Goal: Communication & Community: Share content

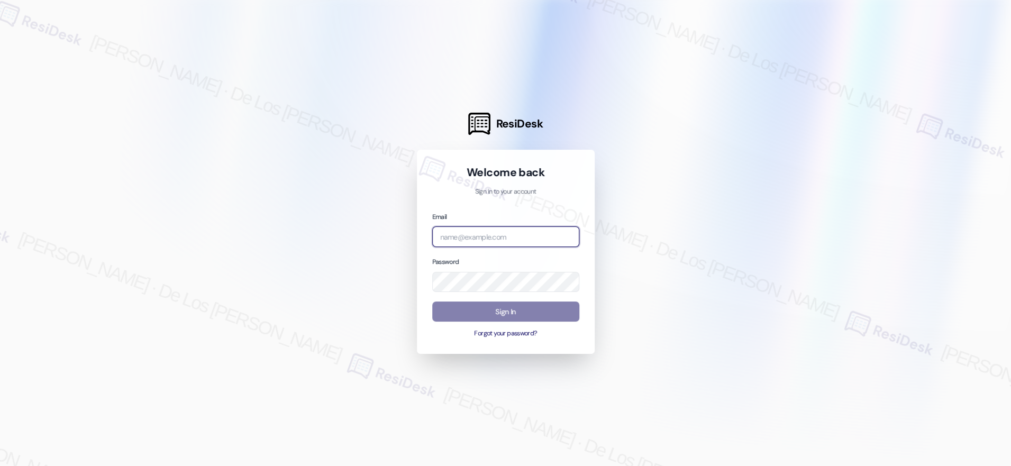
click at [536, 234] on input "email" at bounding box center [505, 236] width 147 height 21
click at [894, 124] on div at bounding box center [505, 233] width 1011 height 466
click at [504, 232] on input "email" at bounding box center [505, 236] width 147 height 21
paste input "automated-surveys-kcb_lincoln-resen.six@kcb_[DOMAIN_NAME]"
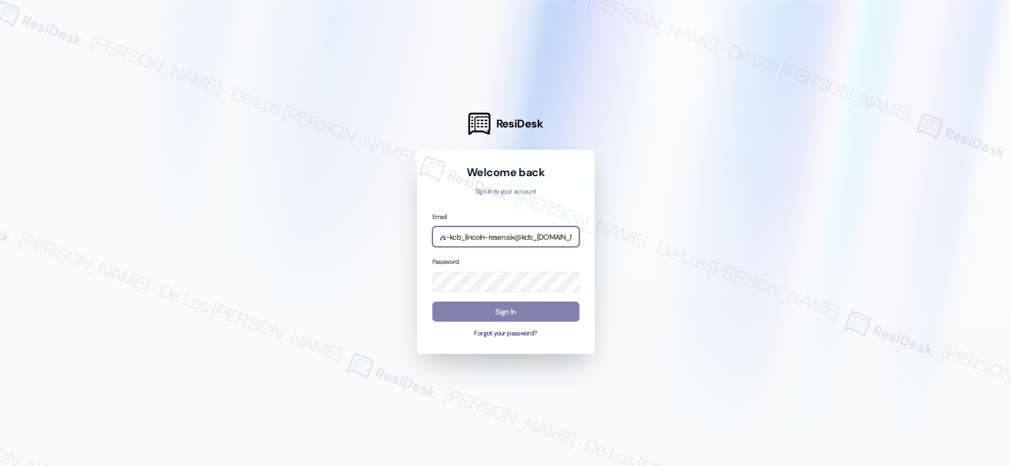
type input "automated-surveys-kcb_lincoln-resen.six@kcb_[DOMAIN_NAME]"
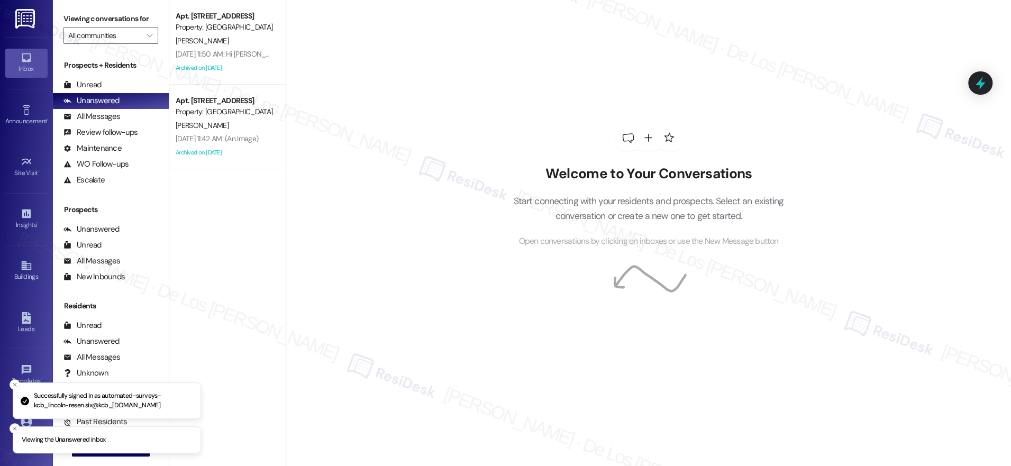
click at [26, 69] on div "Inbox" at bounding box center [26, 68] width 53 height 11
click at [116, 31] on input "All communities" at bounding box center [104, 35] width 73 height 17
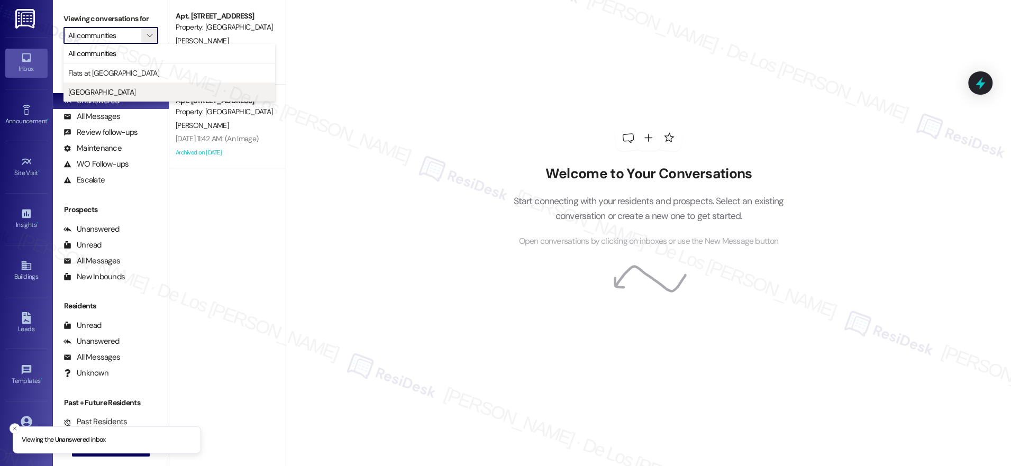
click at [122, 90] on span "[GEOGRAPHIC_DATA]" at bounding box center [169, 92] width 202 height 11
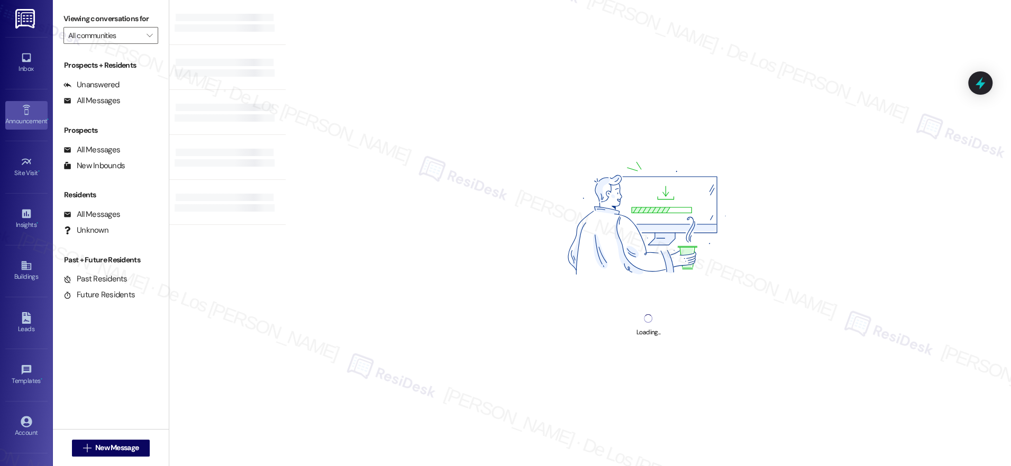
type input "[GEOGRAPHIC_DATA]"
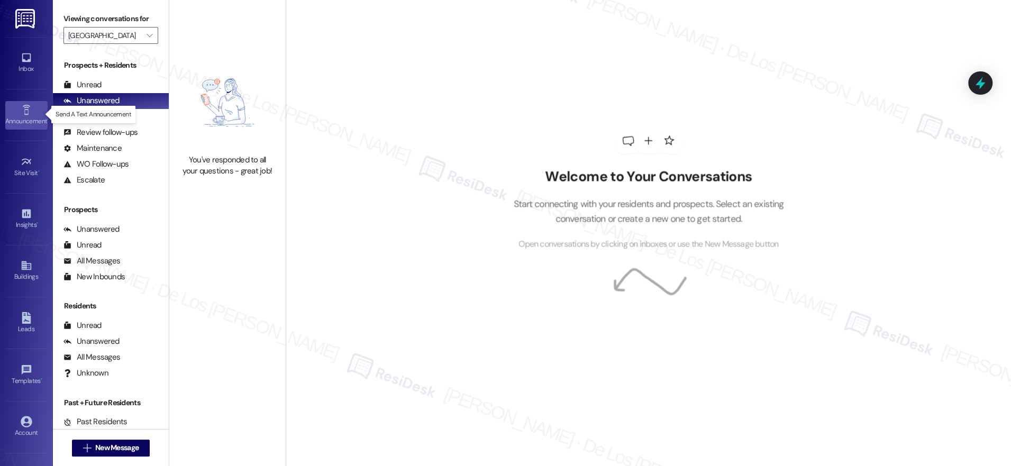
click at [31, 123] on div "Announcement •" at bounding box center [26, 121] width 53 height 11
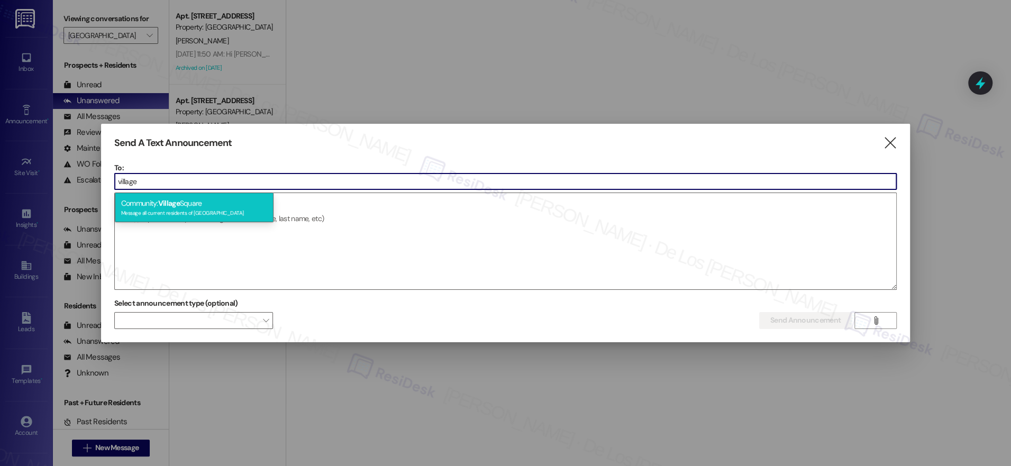
type input "village"
click at [213, 199] on div "Community: [GEOGRAPHIC_DATA] Message all current residents of [GEOGRAPHIC_DATA]" at bounding box center [194, 208] width 159 height 30
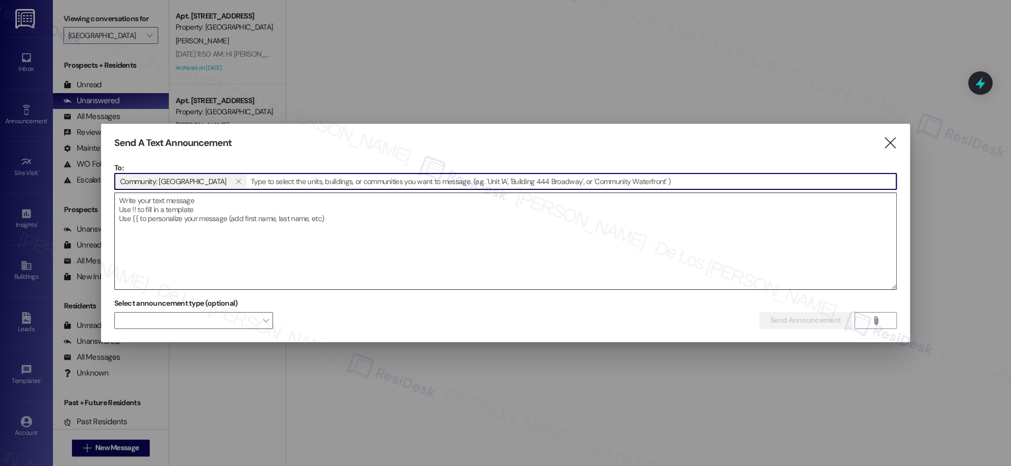
click at [183, 231] on textarea at bounding box center [505, 241] width 781 height 96
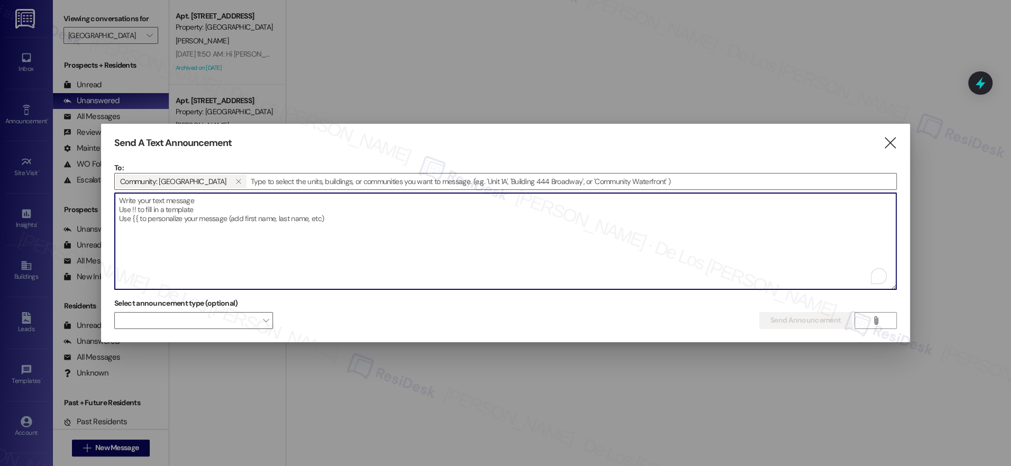
paste textarea "Attention Residents: Please remove all non-patio furniture and unauthorized ite…"
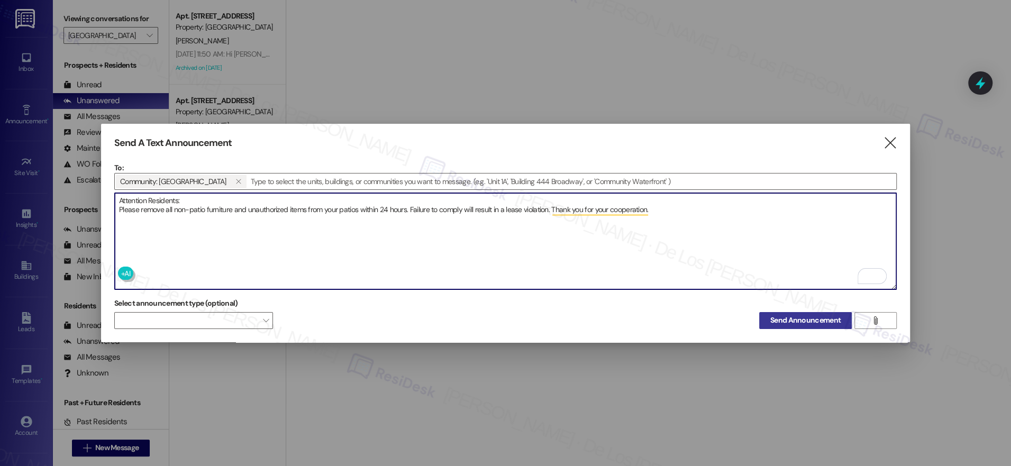
type textarea "Attention Residents: Please remove all non-patio furniture and unauthorized ite…"
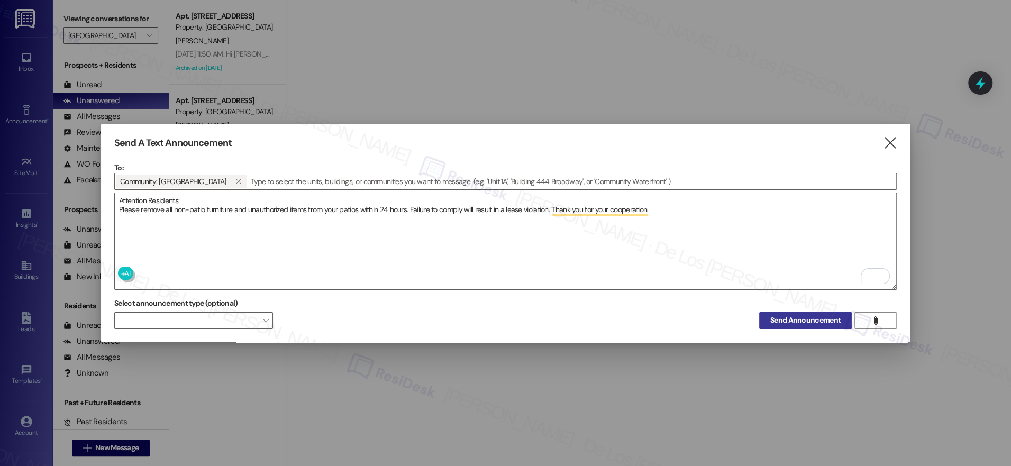
click at [791, 317] on span "Send Announcement" at bounding box center [805, 320] width 70 height 11
click at [890, 143] on icon "" at bounding box center [889, 143] width 14 height 11
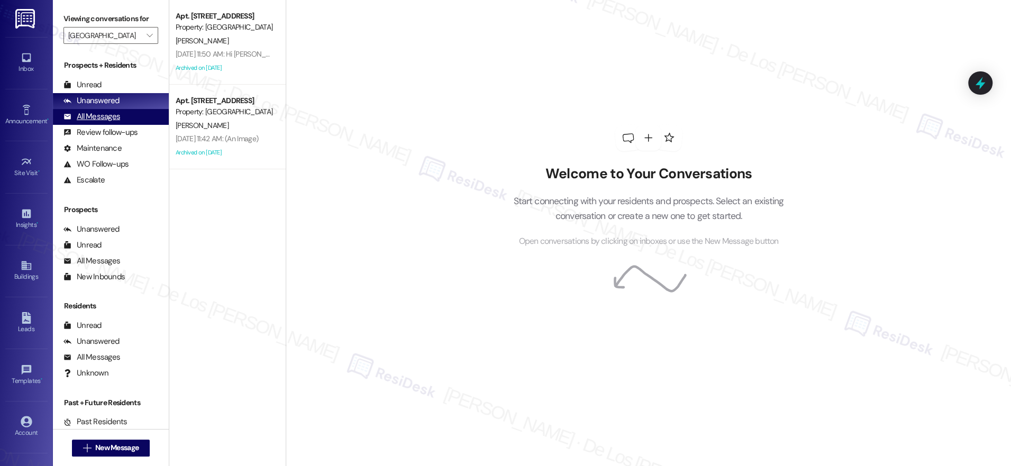
click at [122, 118] on div "All Messages (undefined)" at bounding box center [111, 117] width 116 height 16
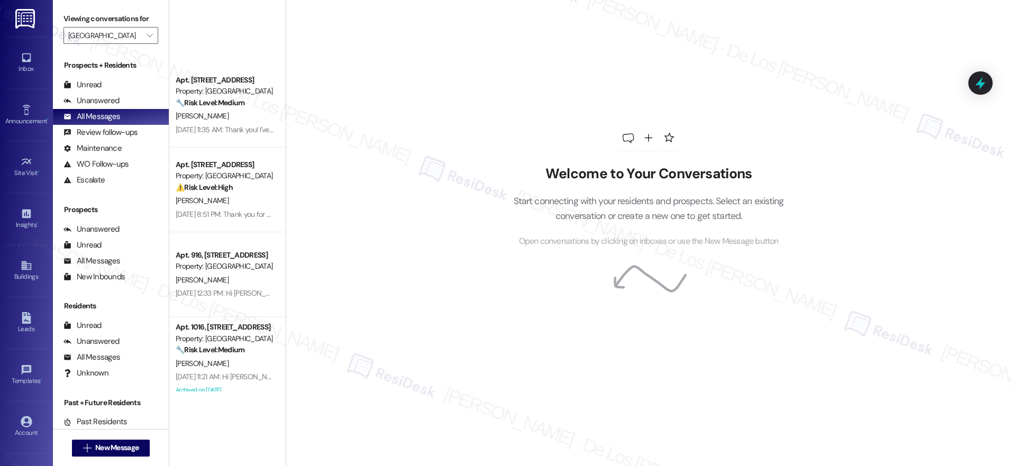
scroll to position [450, 0]
